Goal: Transaction & Acquisition: Purchase product/service

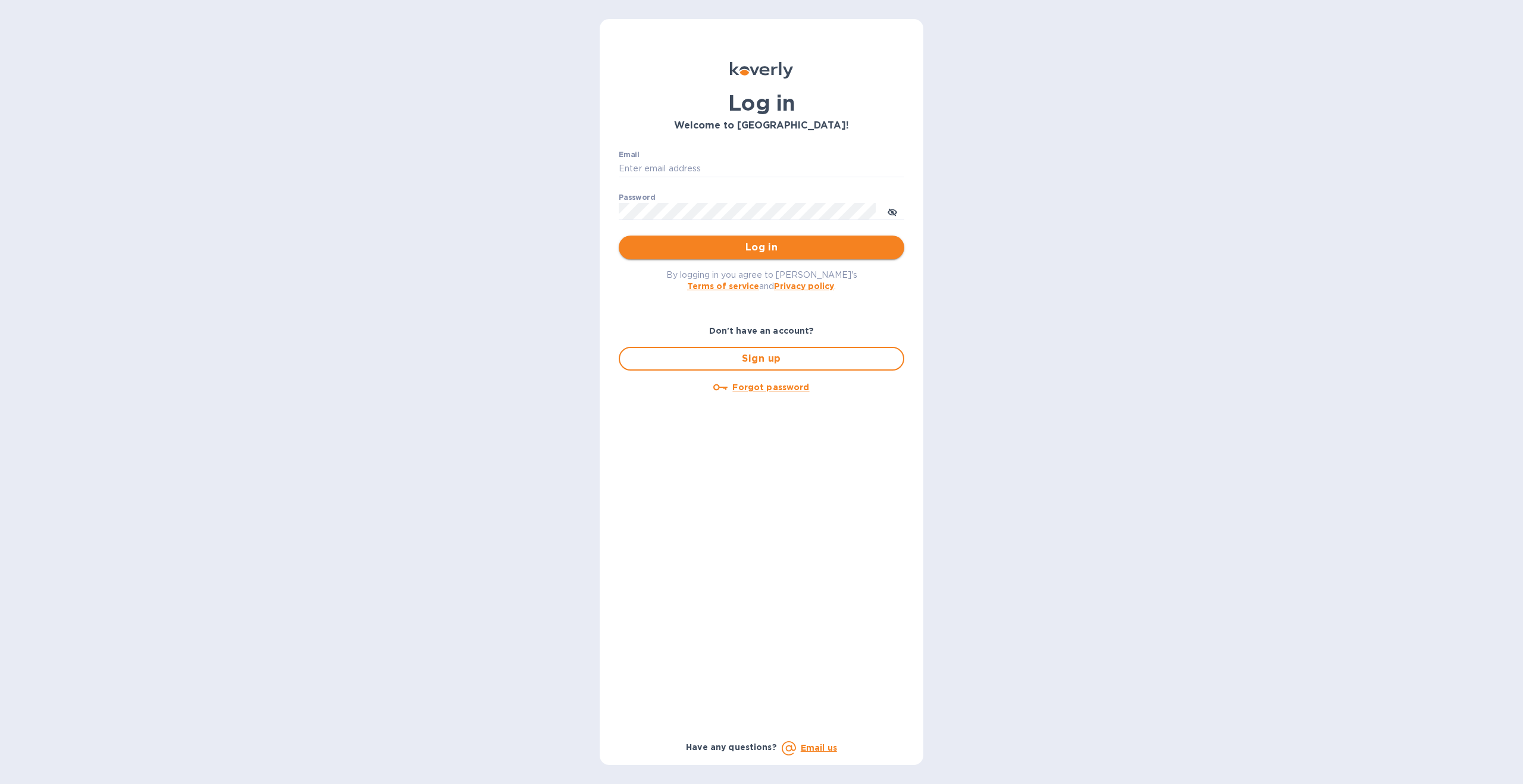
type input "[EMAIL_ADDRESS][DOMAIN_NAME]"
click at [713, 249] on span "Log in" at bounding box center [762, 247] width 266 height 14
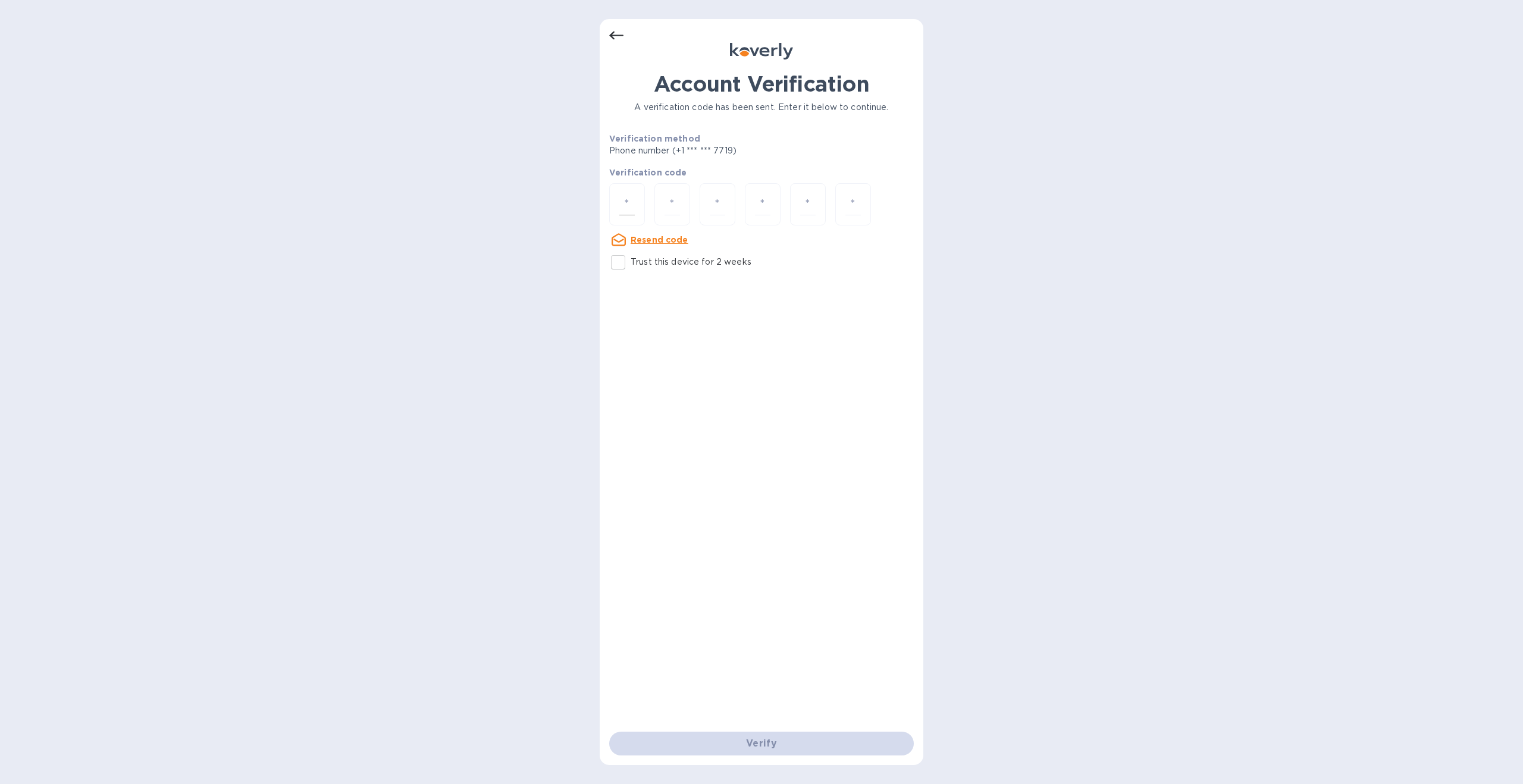
click at [635, 201] on div at bounding box center [627, 205] width 36 height 43
click at [626, 262] on input "Trust this device for 2 weeks" at bounding box center [618, 262] width 25 height 25
checkbox input "true"
click at [632, 196] on input "number" at bounding box center [627, 205] width 16 height 22
type input "2"
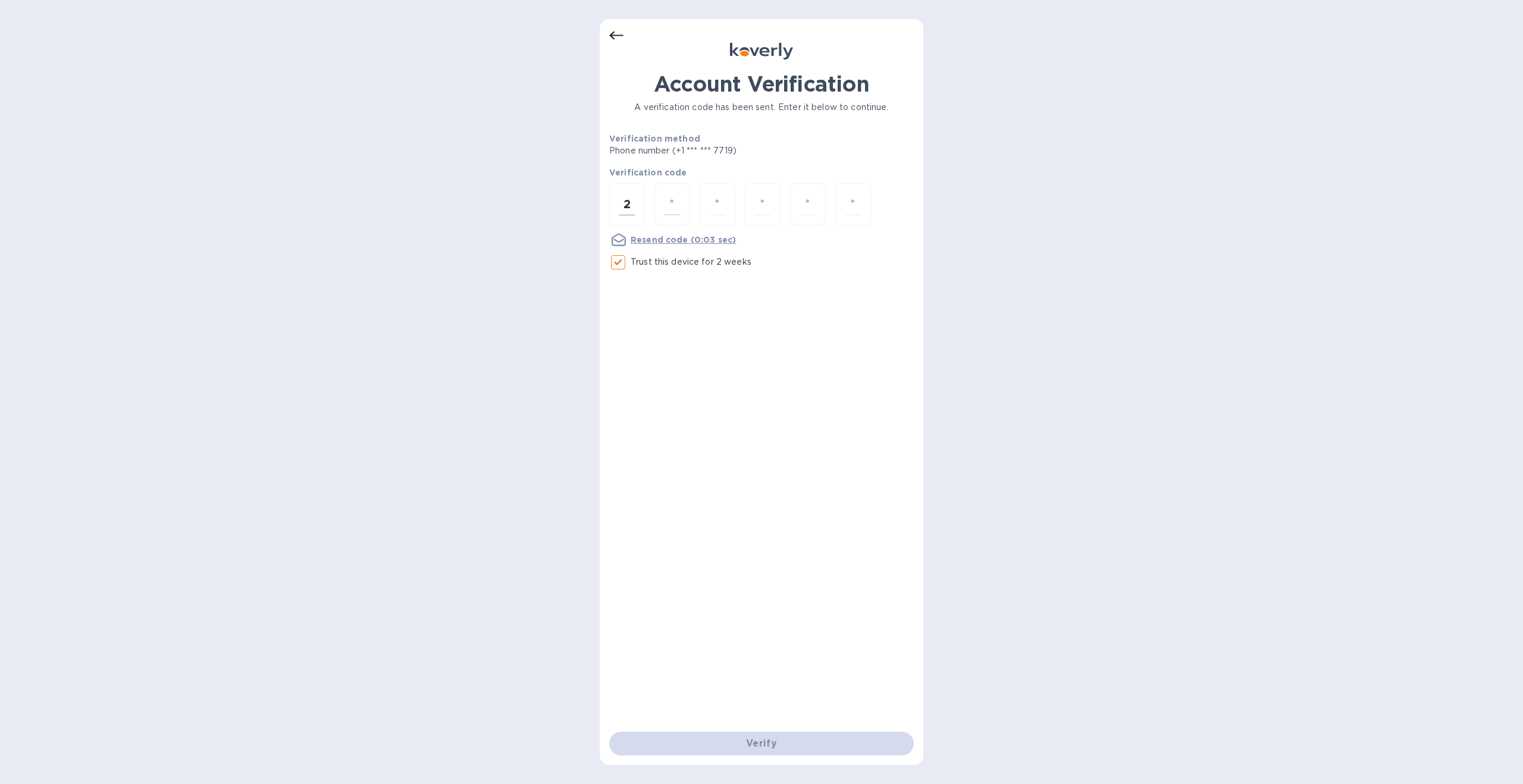
type input "1"
type input "6"
type input "8"
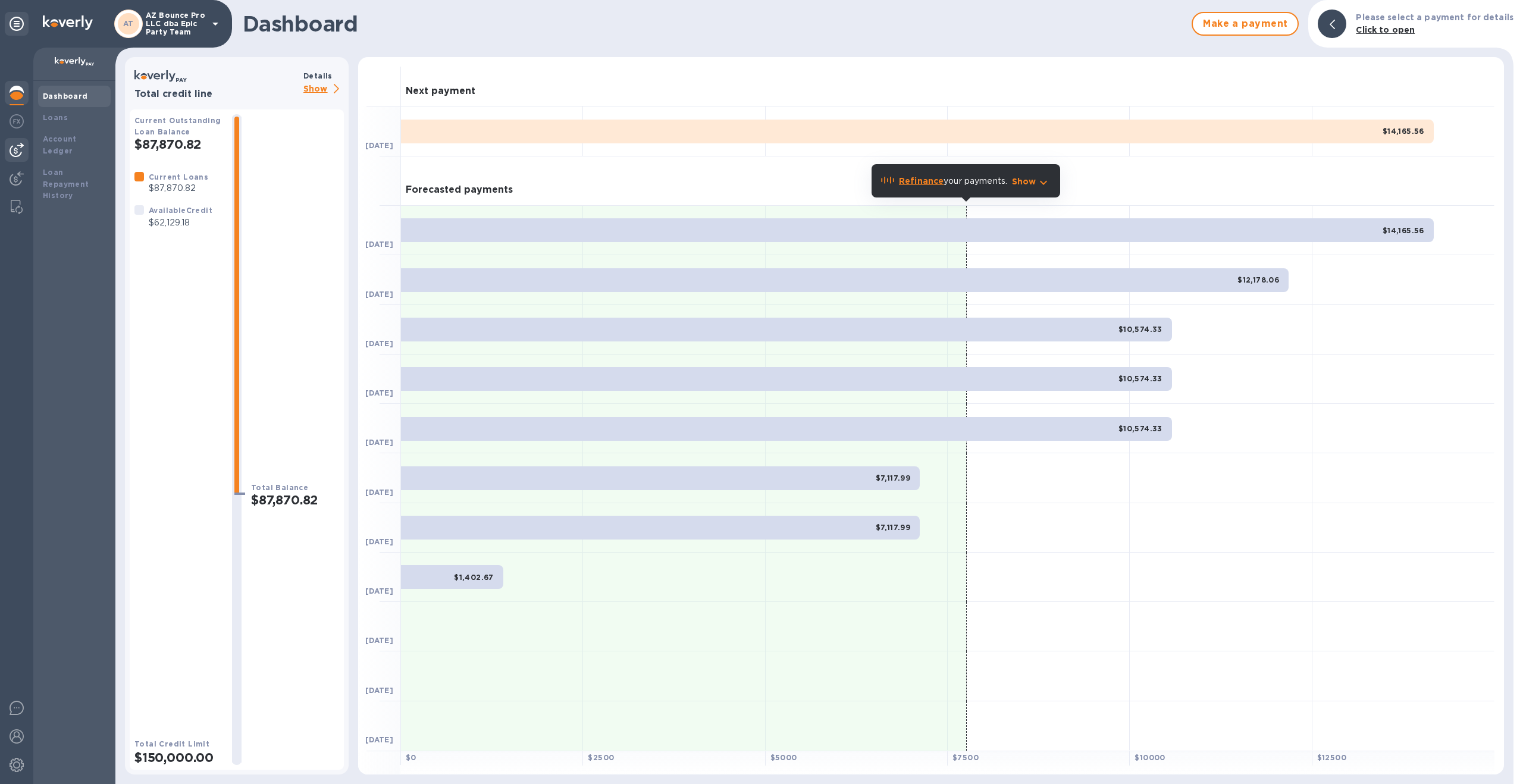
click at [17, 145] on img at bounding box center [16, 150] width 14 height 14
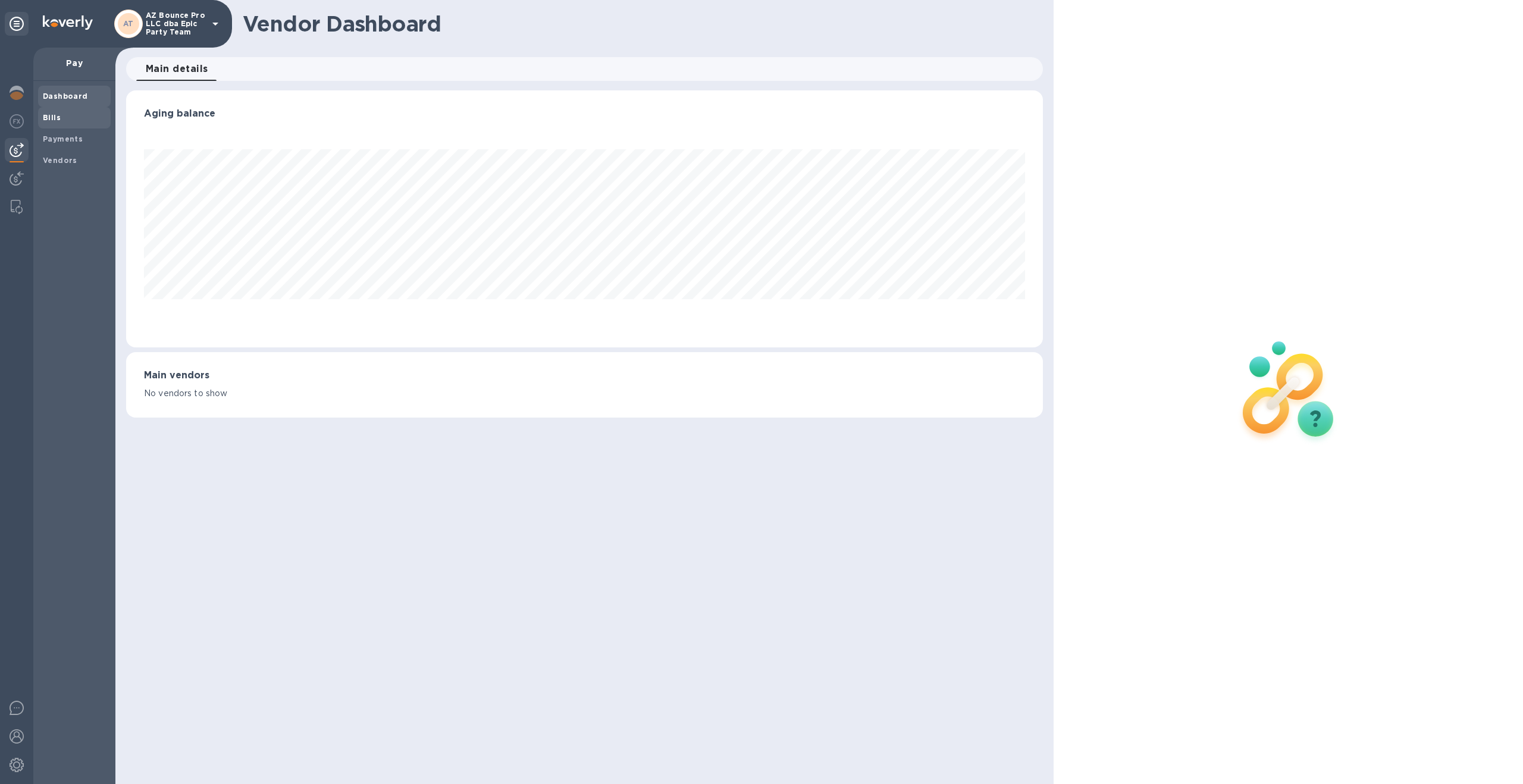
click at [52, 116] on b "Bills" at bounding box center [51, 117] width 18 height 9
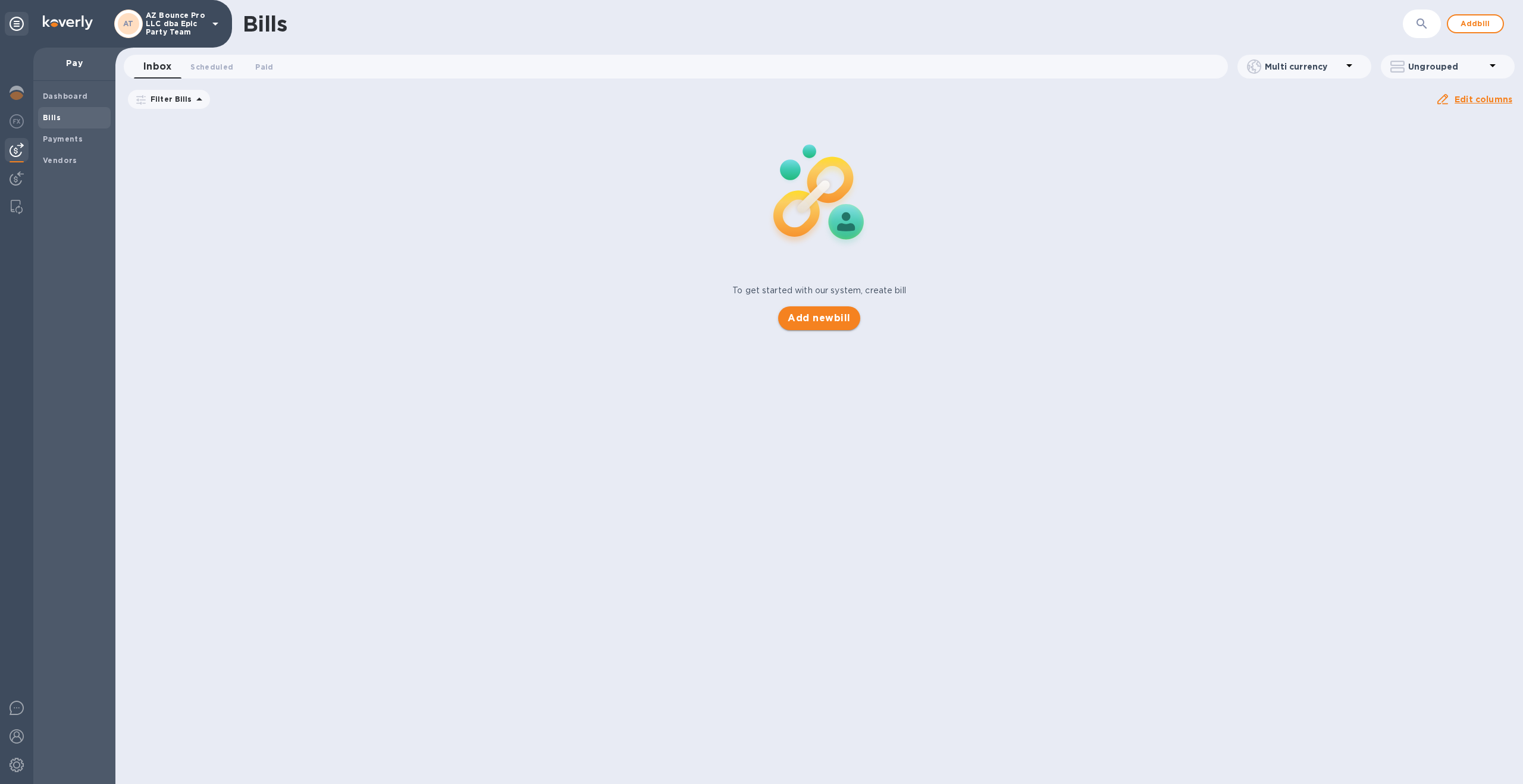
click at [809, 306] on button "Add new bill" at bounding box center [818, 318] width 82 height 24
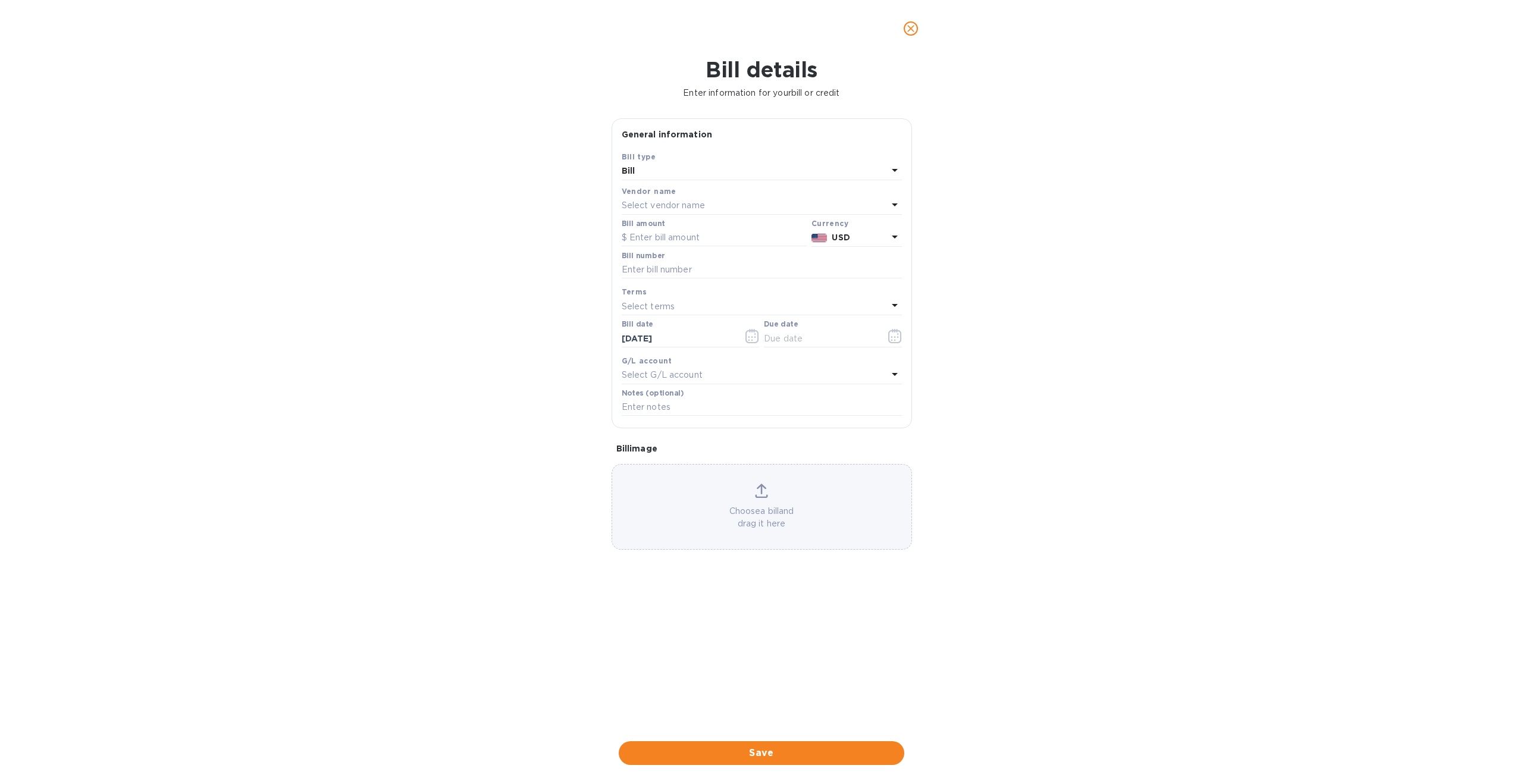
click at [672, 210] on p "Select vendor name" at bounding box center [663, 205] width 83 height 12
click at [689, 354] on div "KINGS FURNITURE CO., LIMITED" at bounding box center [757, 361] width 261 height 22
click at [665, 273] on input "text" at bounding box center [762, 270] width 280 height 18
click at [662, 240] on input "text" at bounding box center [713, 238] width 185 height 18
type input "21,411"
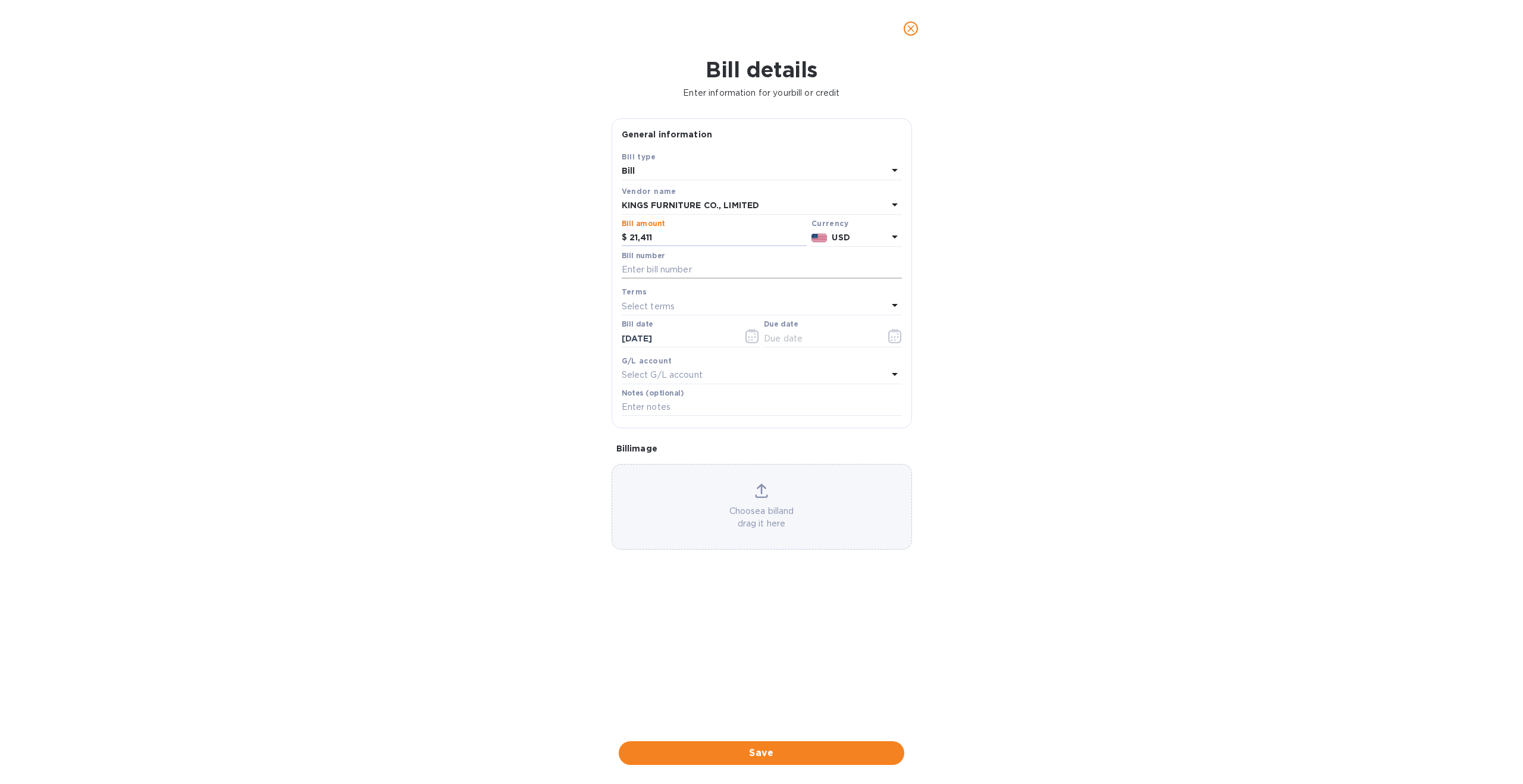
click at [702, 273] on input "text" at bounding box center [762, 270] width 280 height 18
paste input "K25729"
type input "K25729"
click at [679, 307] on div "Select terms" at bounding box center [754, 306] width 266 height 16
click at [675, 378] on p "NET 30" at bounding box center [757, 374] width 252 height 12
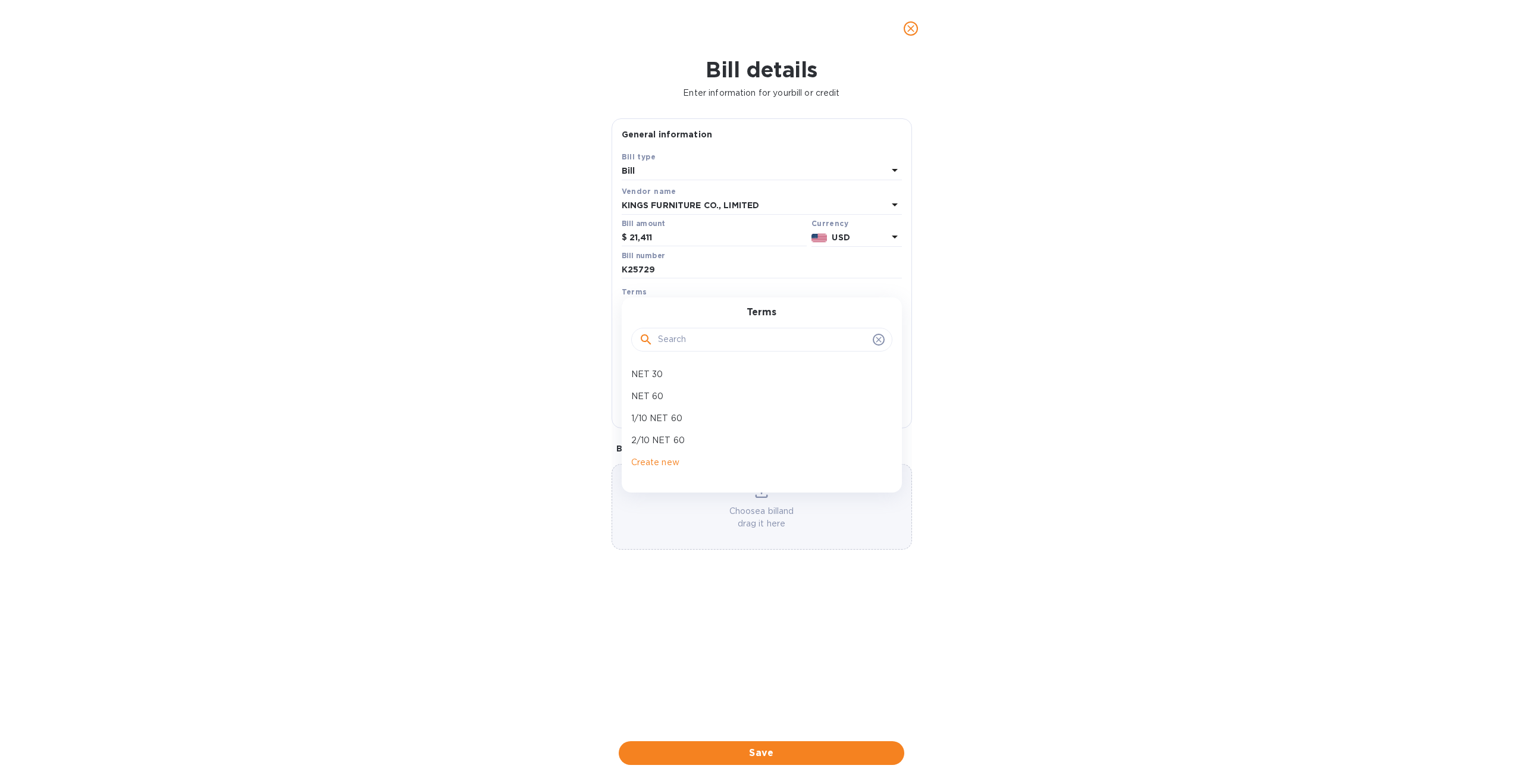
type input "[DATE]"
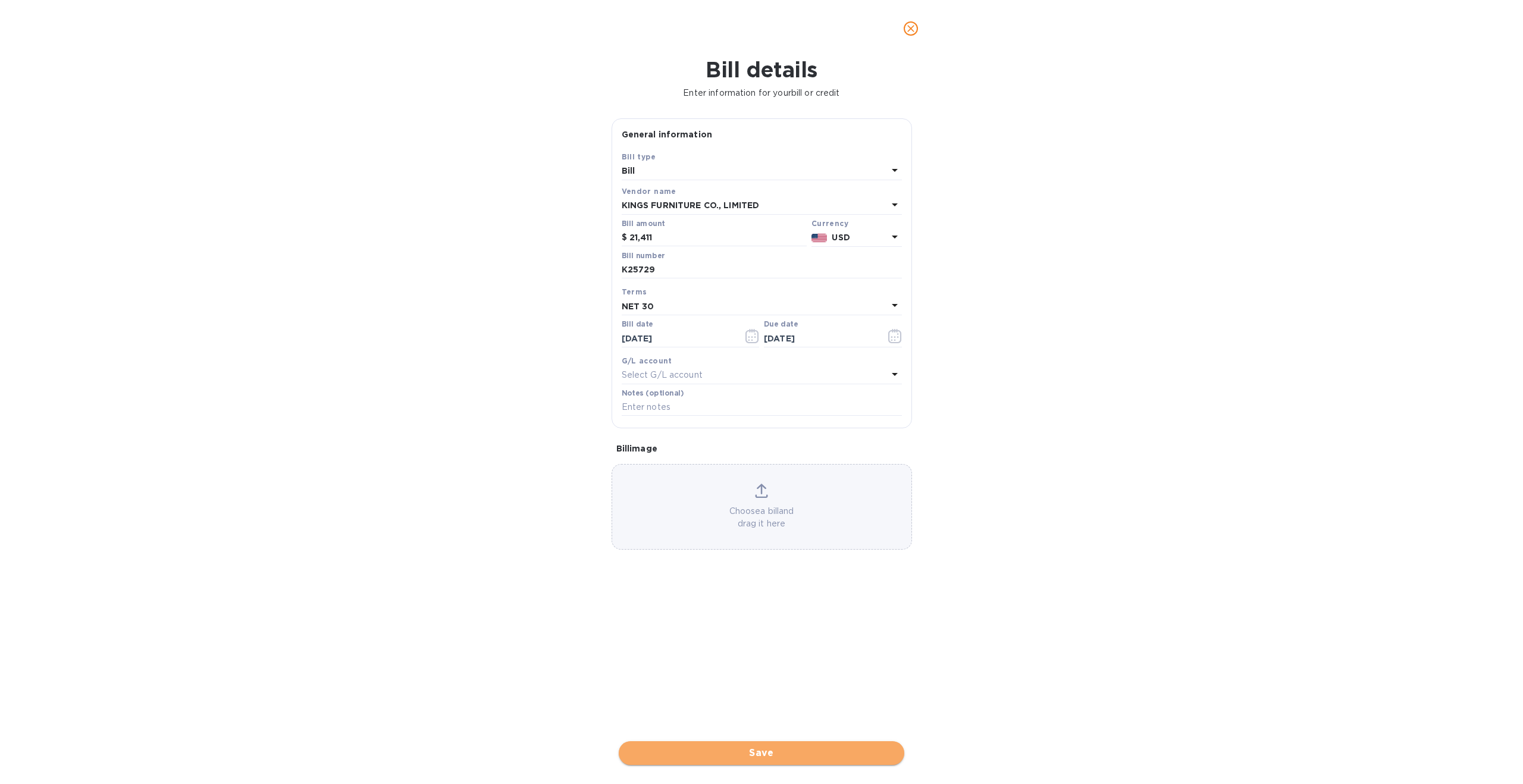
click at [786, 746] on span "Save" at bounding box center [762, 753] width 266 height 14
click at [1477, 726] on icon "Close" at bounding box center [1476, 722] width 12 height 12
click at [686, 271] on input "K25729" at bounding box center [762, 270] width 280 height 18
type input "K257292"
click at [792, 755] on span "Save" at bounding box center [762, 753] width 266 height 14
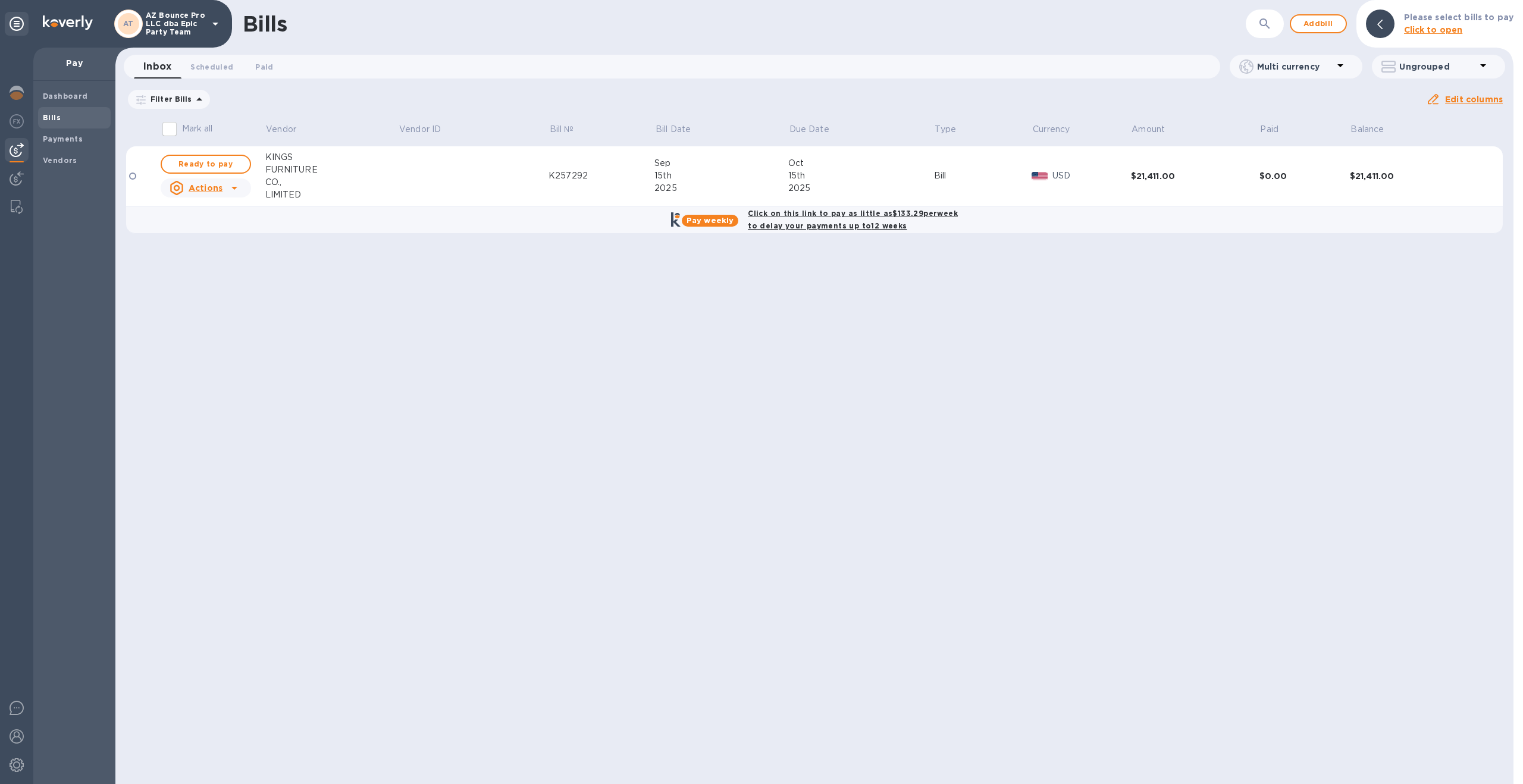
click at [858, 223] on b "Click on this link to pay as little as $133.29 per week to delay your payments …" at bounding box center [853, 219] width 210 height 21
checkbox input "true"
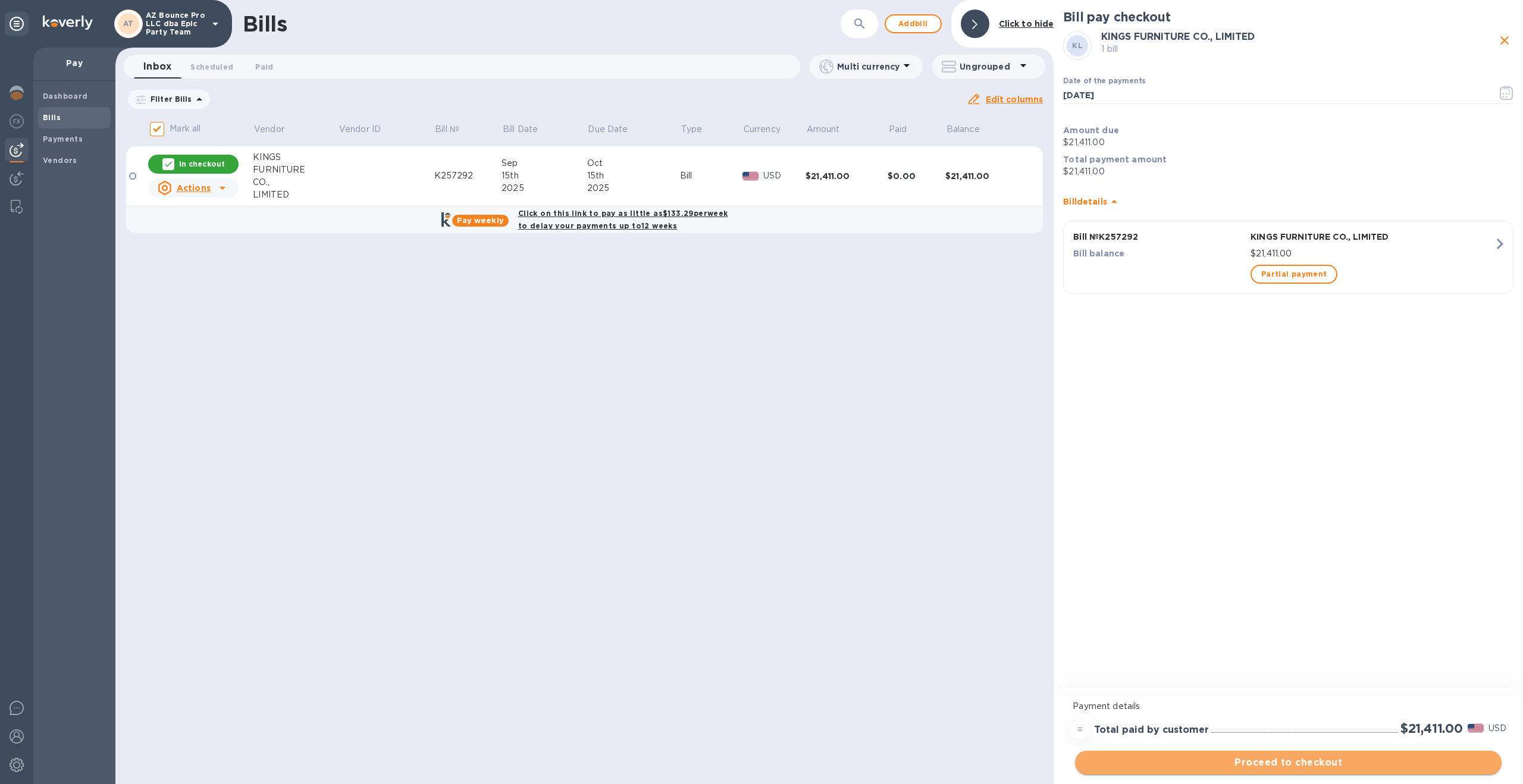
click at [1305, 759] on span "Proceed to checkout" at bounding box center [1289, 762] width 408 height 14
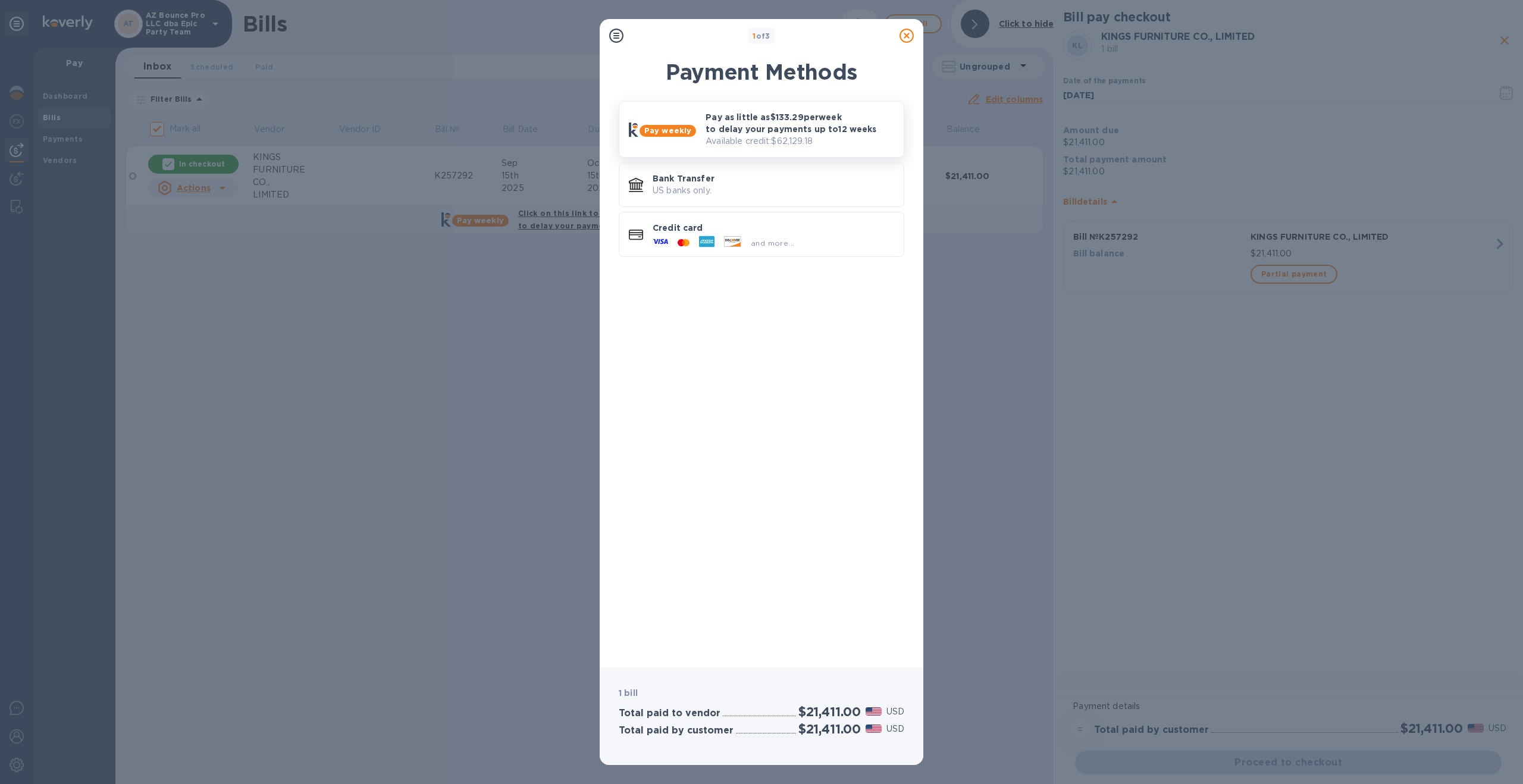
click at [726, 145] on p "Available credit: $62,129.18" at bounding box center [800, 141] width 189 height 12
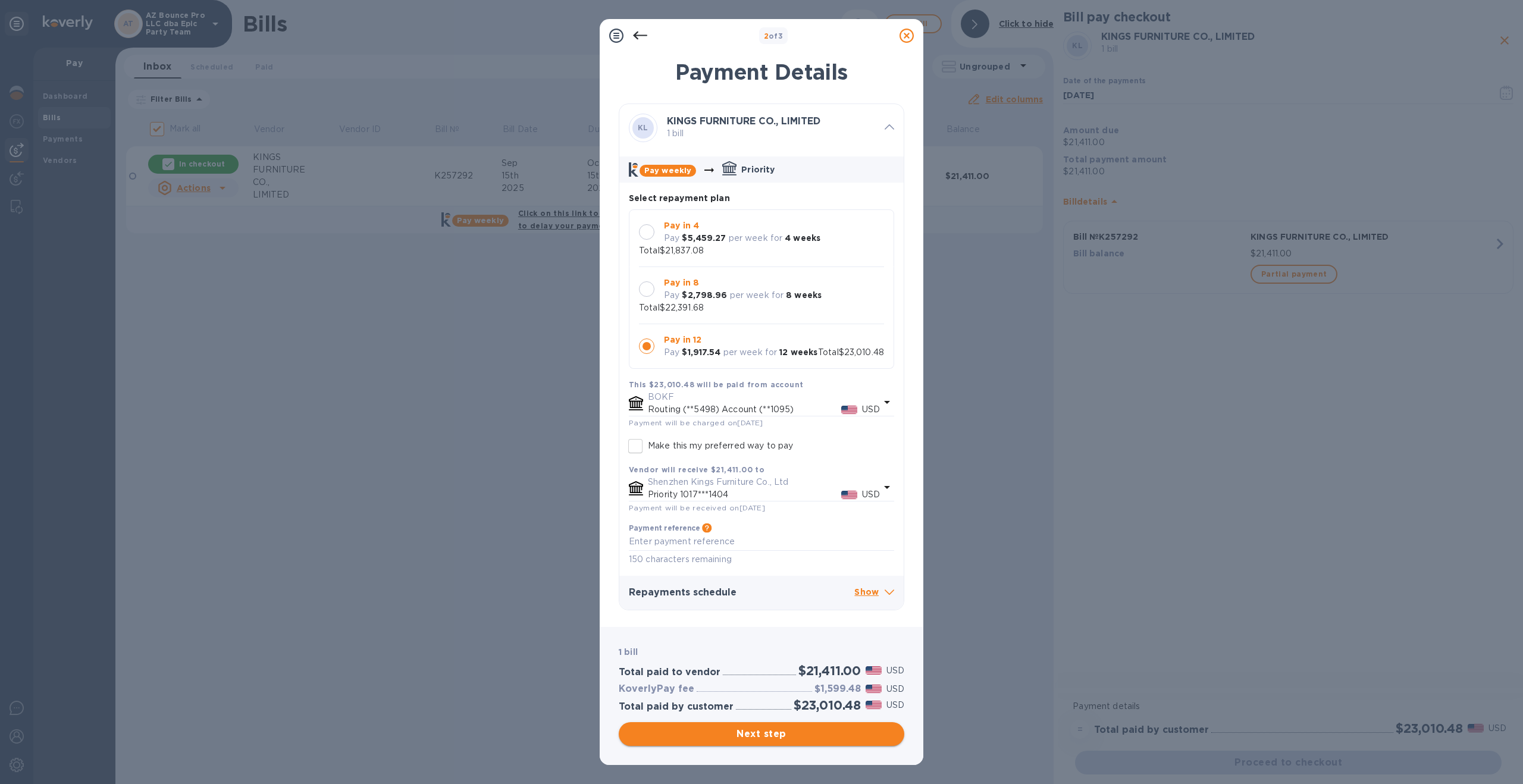
click at [770, 739] on span "Next step" at bounding box center [762, 734] width 266 height 14
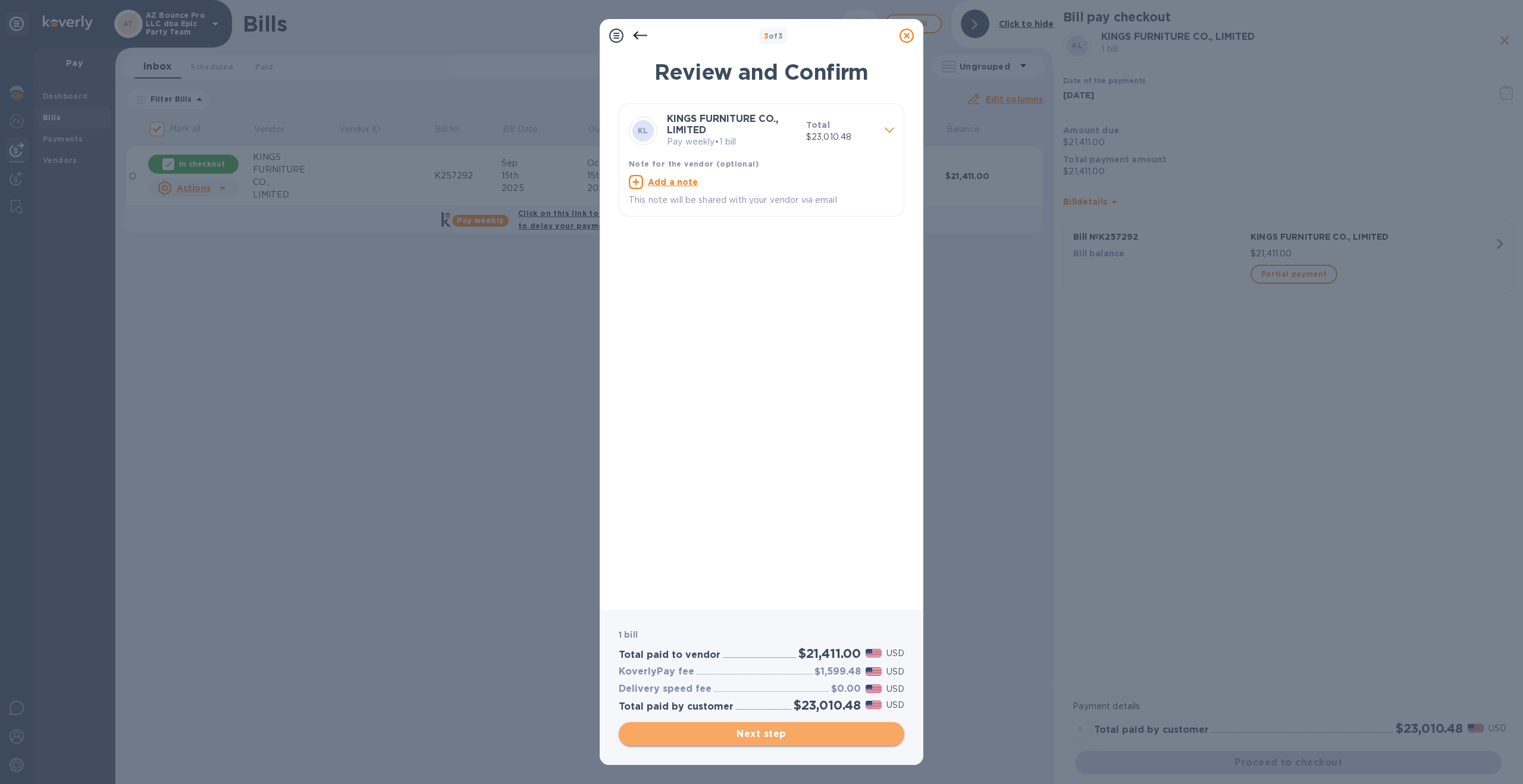
click at [770, 739] on span "Next step" at bounding box center [762, 734] width 266 height 14
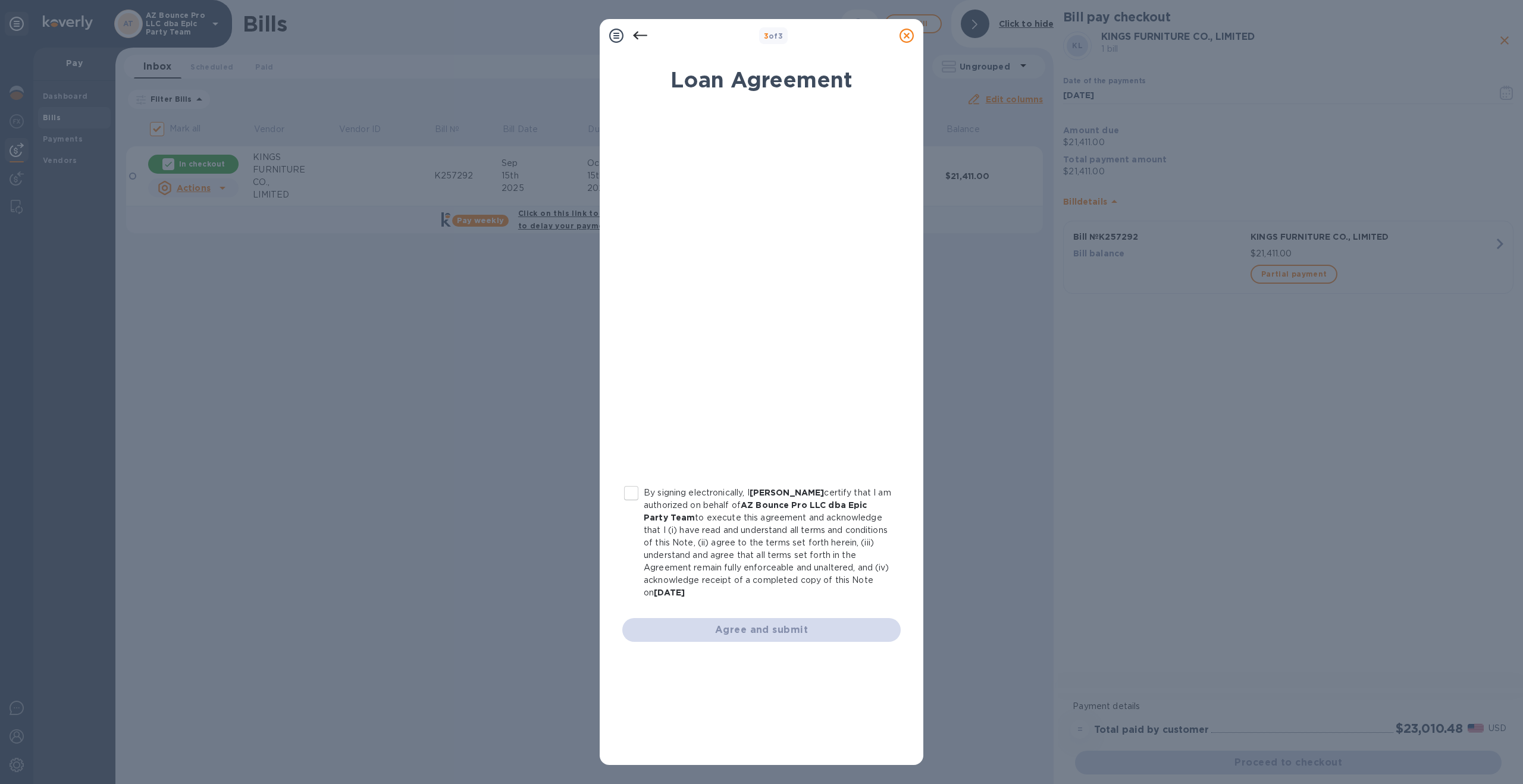
click at [630, 491] on input "By signing electronically, I [PERSON_NAME] certify that I am authorized on beha…" at bounding box center [631, 493] width 25 height 25
checkbox input "true"
click at [767, 634] on span "Agree and submit" at bounding box center [762, 630] width 260 height 14
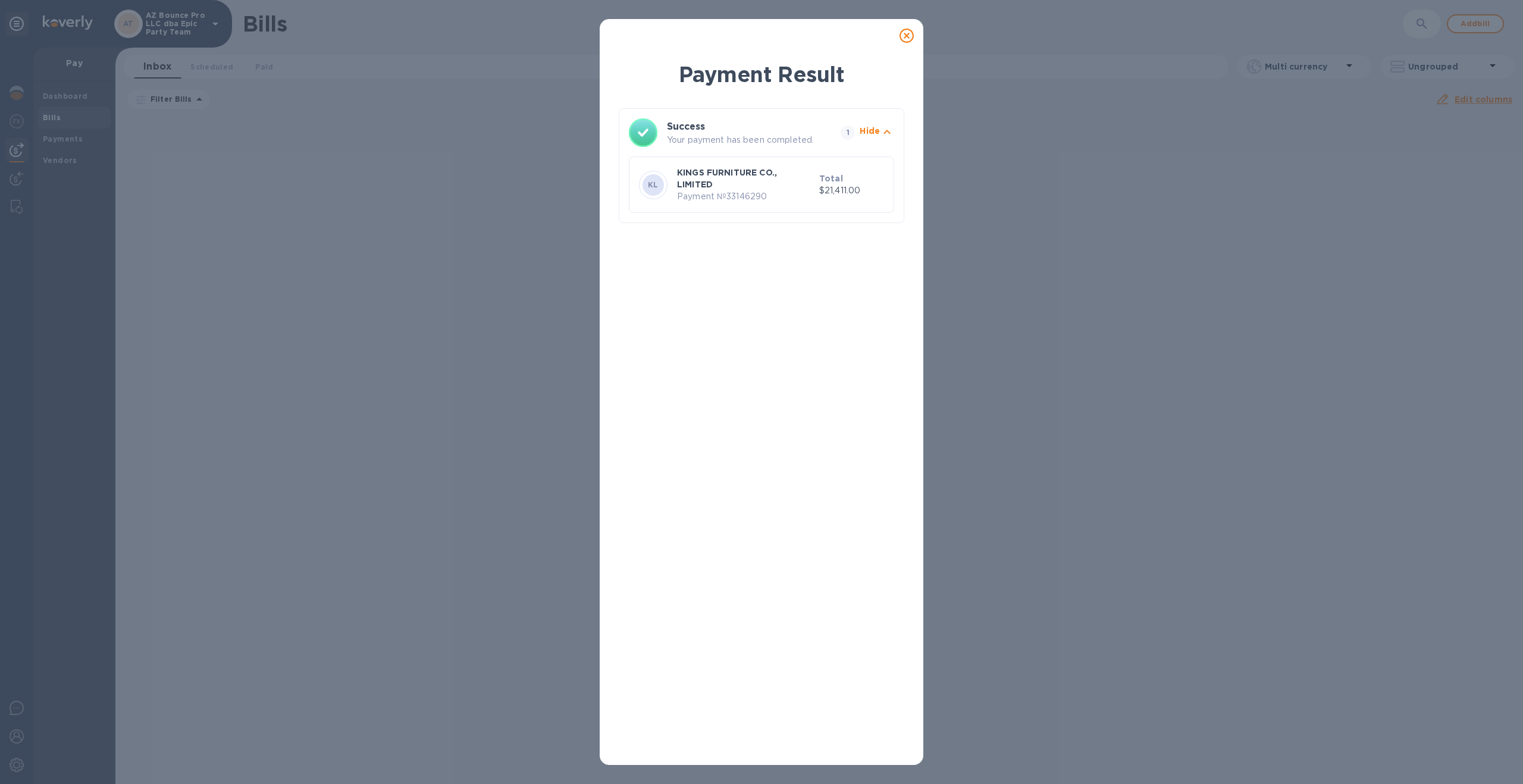
click at [912, 37] on icon at bounding box center [906, 36] width 14 height 14
